Goal: Task Accomplishment & Management: Use online tool/utility

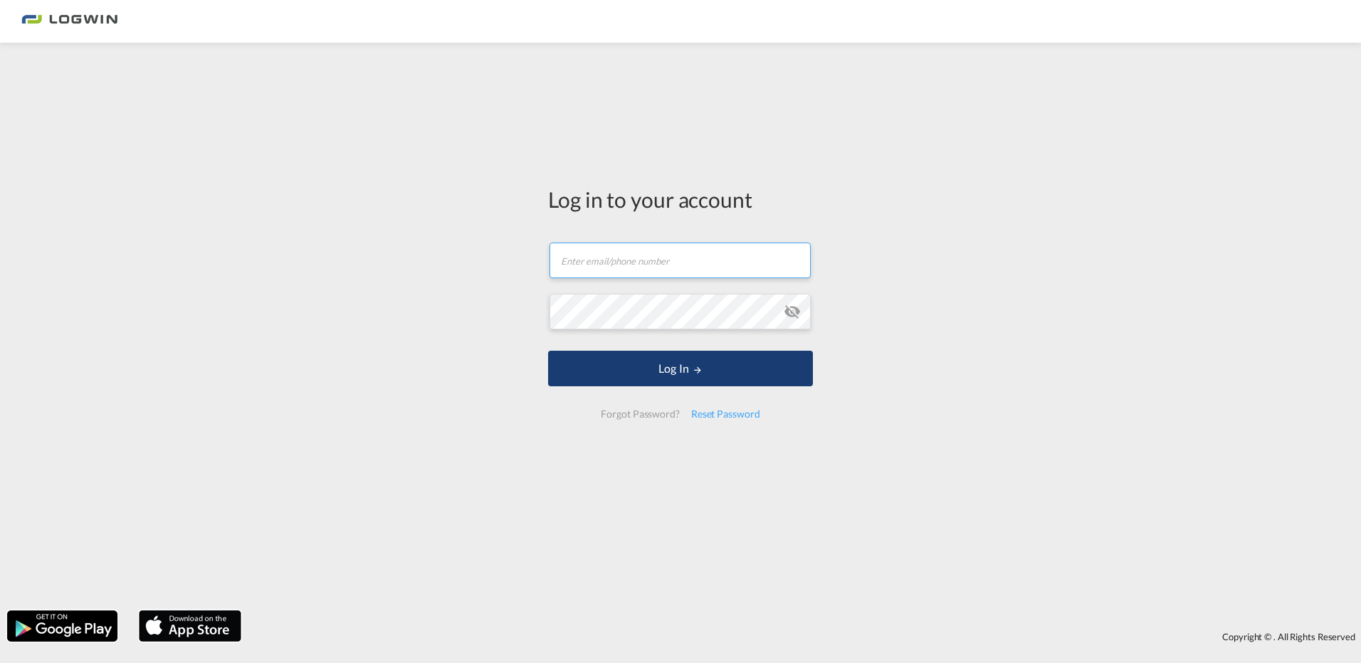
type input "[PERSON_NAME][EMAIL_ADDRESS][DOMAIN_NAME]"
click at [692, 365] on md-icon "LOGIN" at bounding box center [697, 370] width 10 height 10
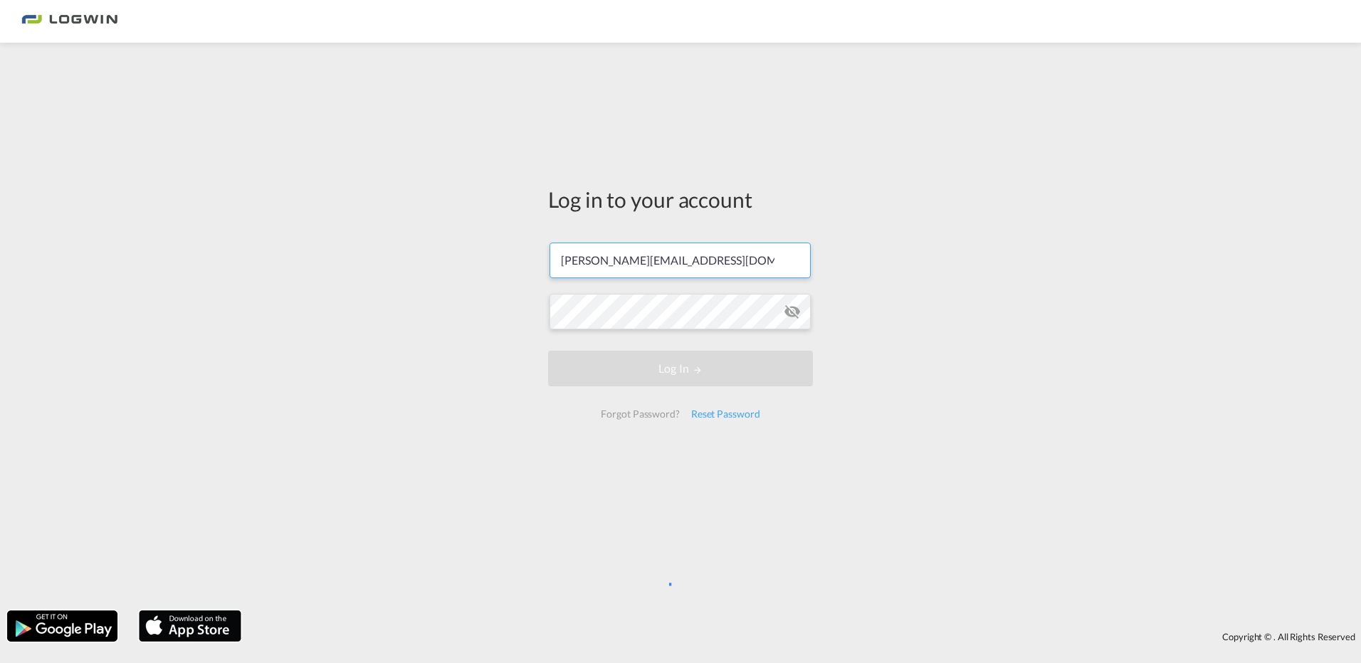
scroll to position [0, 6]
